Goal: Transaction & Acquisition: Book appointment/travel/reservation

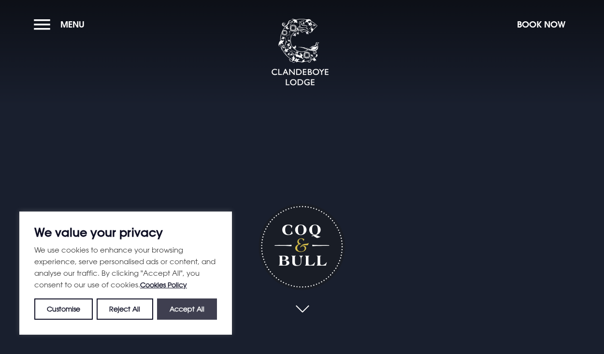
click at [187, 310] on button "Accept All" at bounding box center [187, 309] width 60 height 21
checkbox input "true"
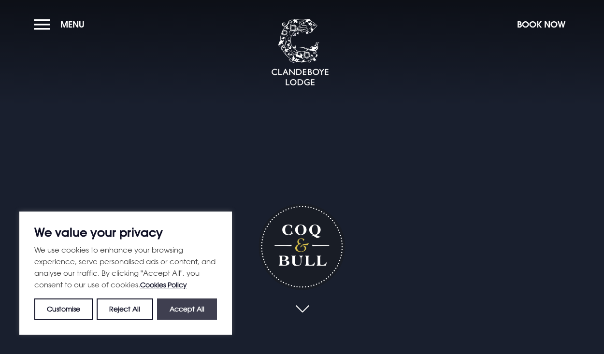
checkbox input "true"
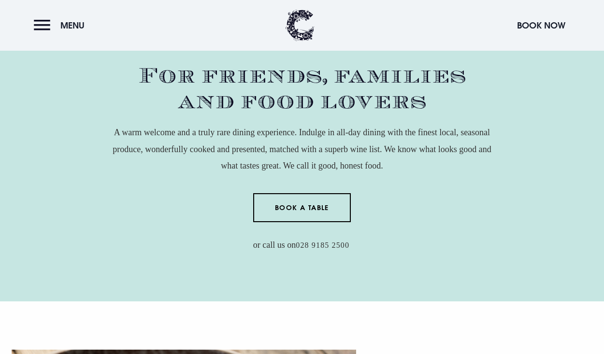
scroll to position [337, 0]
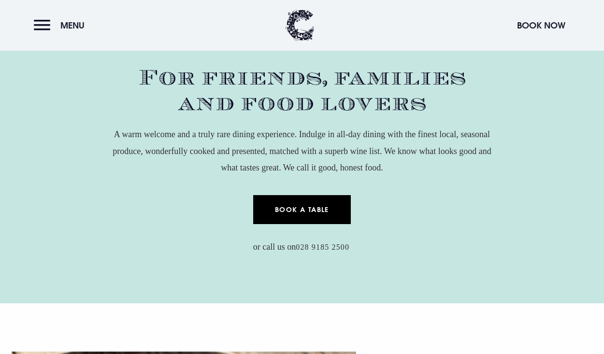
click at [307, 209] on link "Book a Table" at bounding box center [302, 209] width 98 height 29
